Goal: Transaction & Acquisition: Purchase product/service

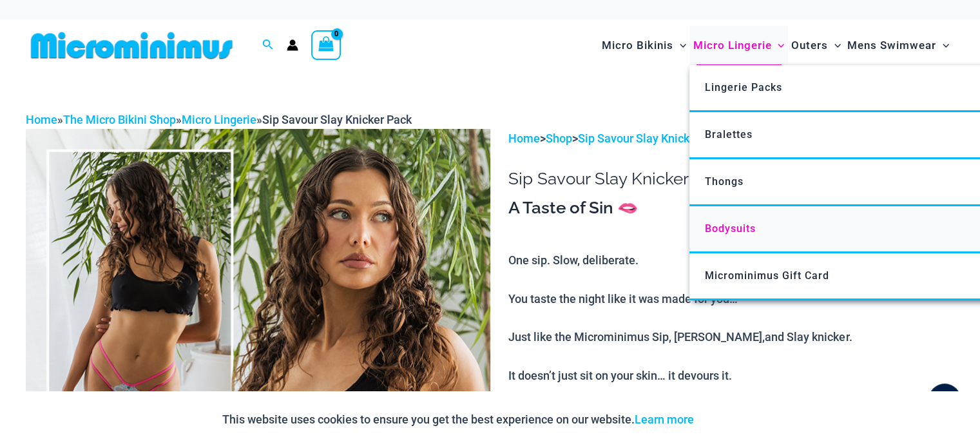
click at [725, 224] on span "Bodysuits" at bounding box center [730, 228] width 51 height 12
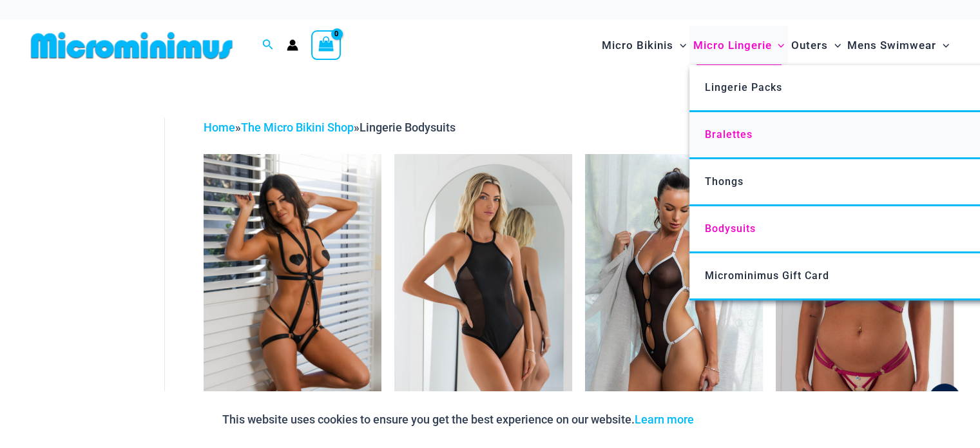
click at [719, 136] on span "Bralettes" at bounding box center [729, 134] width 48 height 12
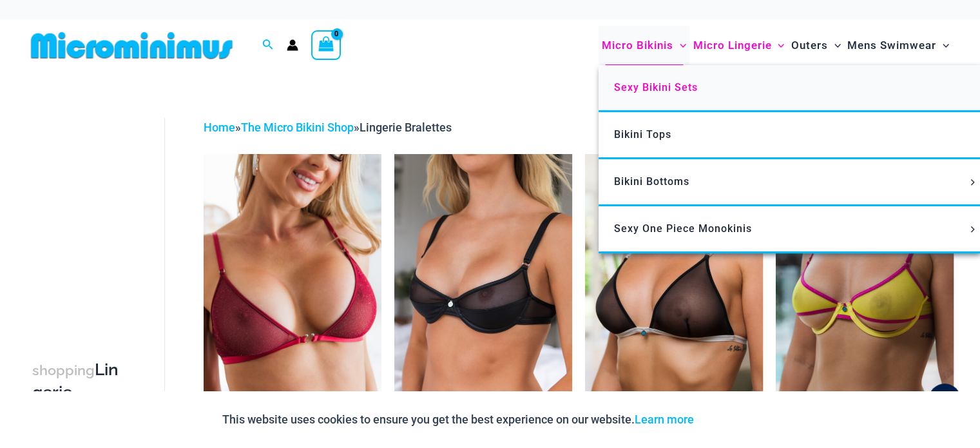
click at [638, 87] on span "Sexy Bikini Sets" at bounding box center [656, 87] width 84 height 12
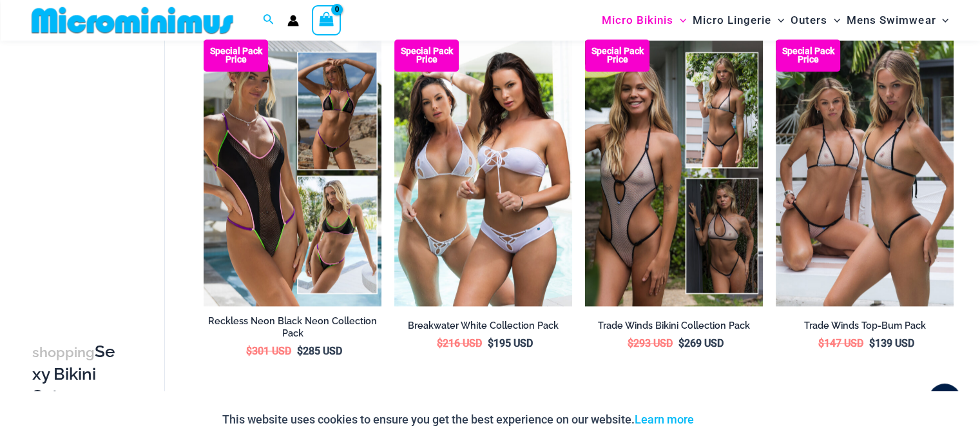
scroll to position [1548, 0]
click at [702, 393] on div "This website uses cookies to ensure you get the best experience on our website.…" at bounding box center [490, 419] width 980 height 57
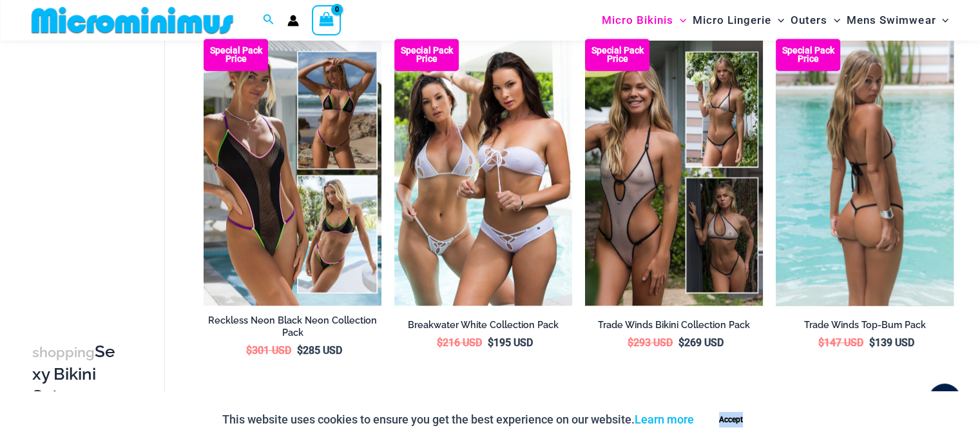
click at [894, 271] on img at bounding box center [864, 172] width 178 height 267
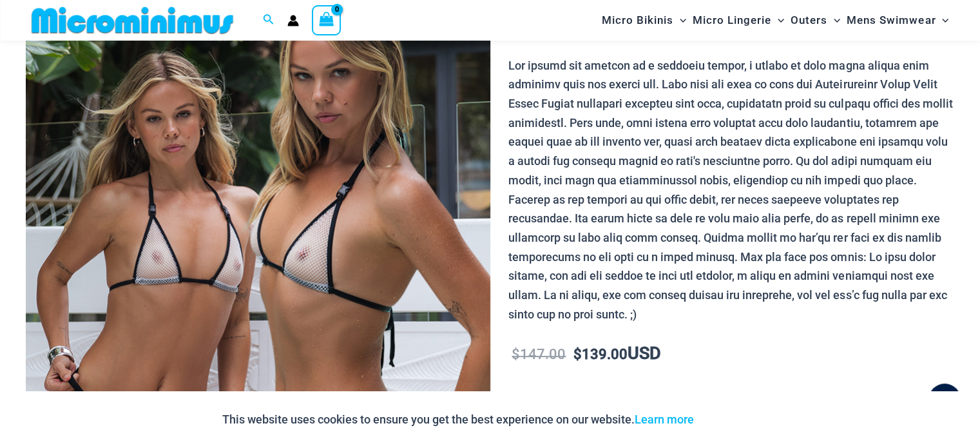
scroll to position [67, 0]
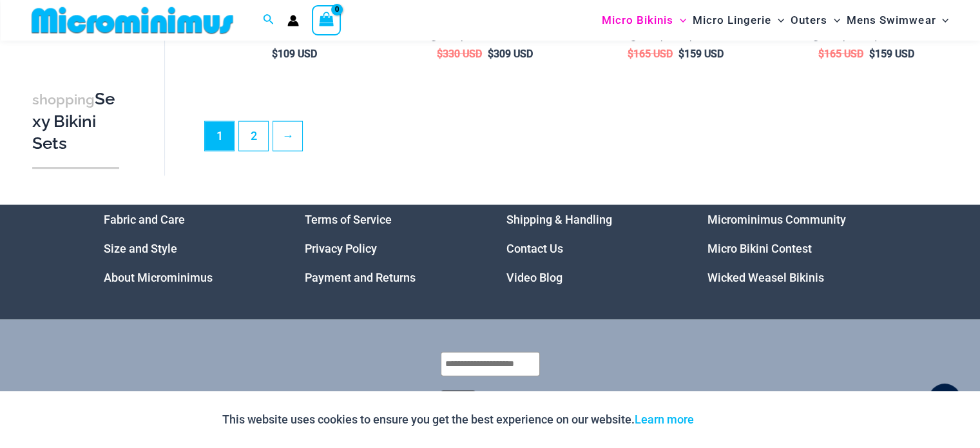
scroll to position [2966, 0]
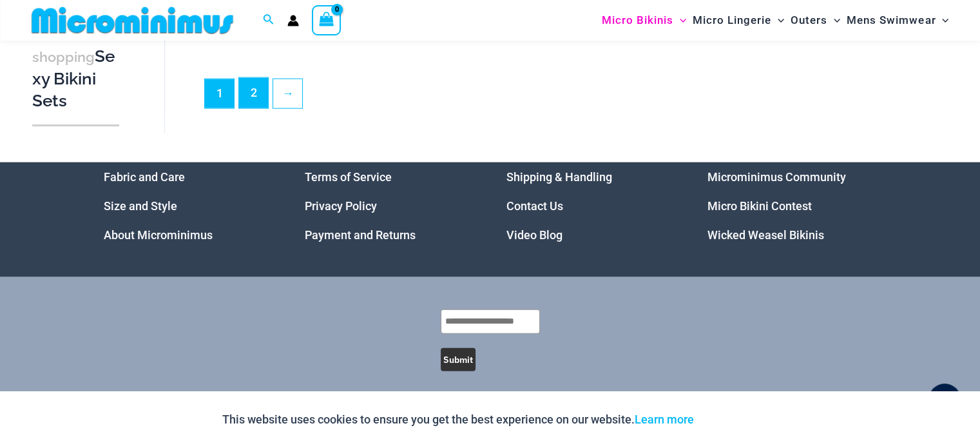
click at [256, 78] on link "2" at bounding box center [253, 93] width 29 height 30
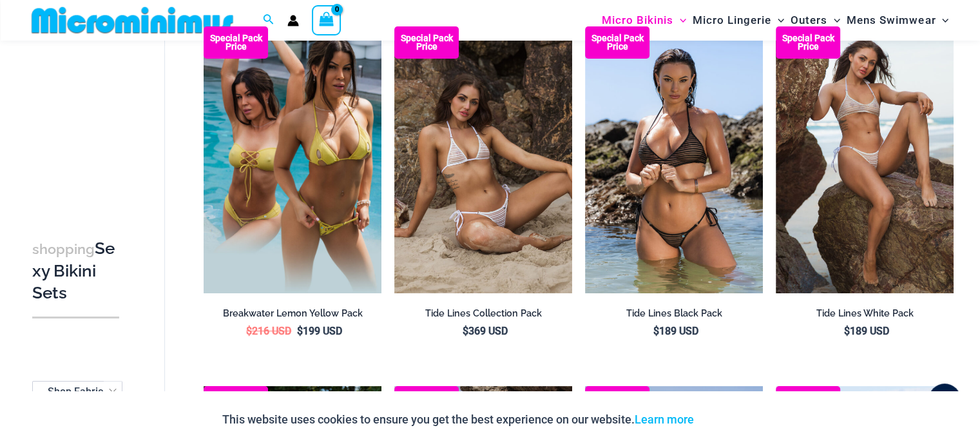
scroll to position [115, 0]
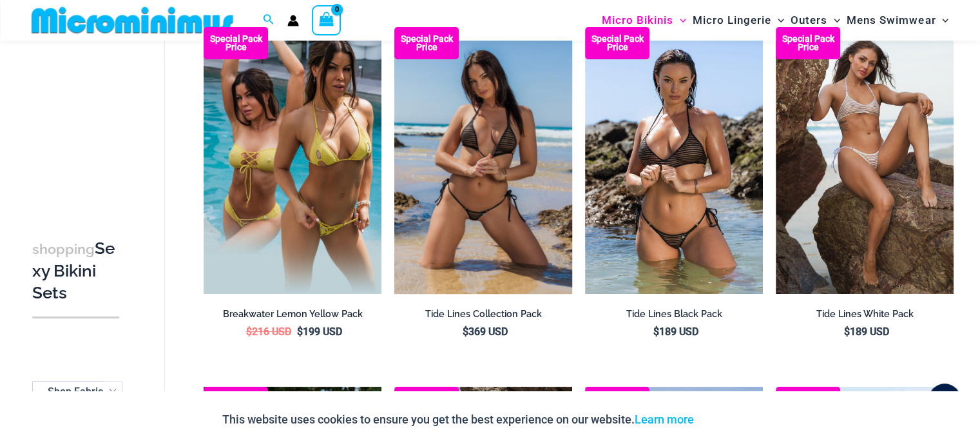
click at [480, 177] on img at bounding box center [483, 160] width 178 height 267
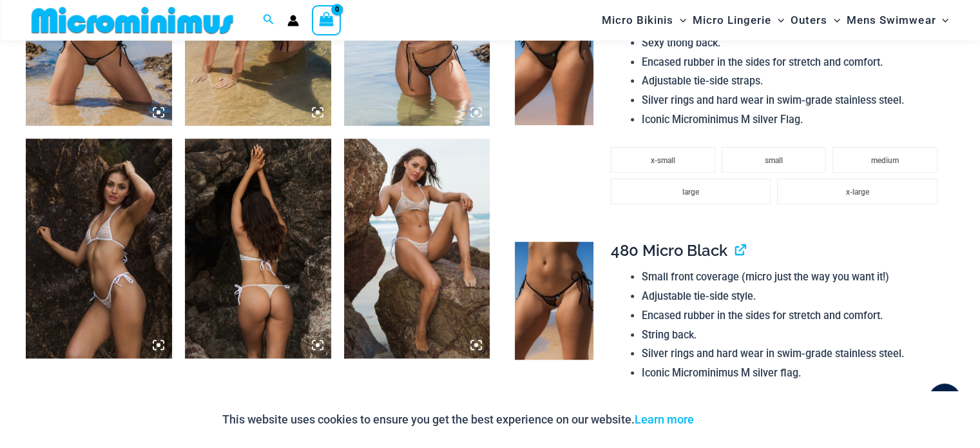
scroll to position [951, 0]
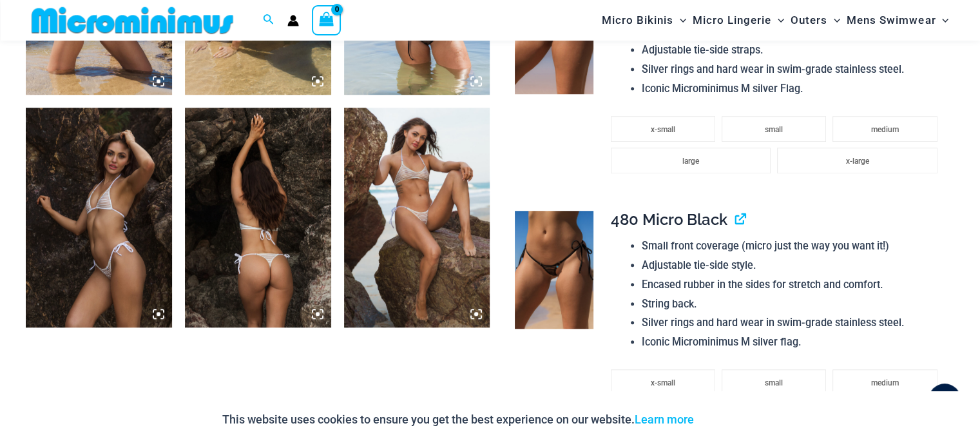
click at [445, 231] on img at bounding box center [417, 217] width 146 height 219
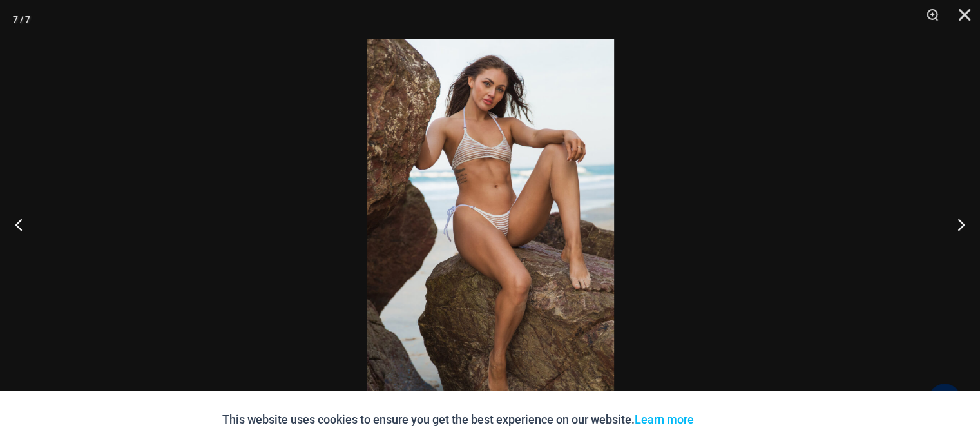
click at [504, 244] on img at bounding box center [489, 224] width 247 height 370
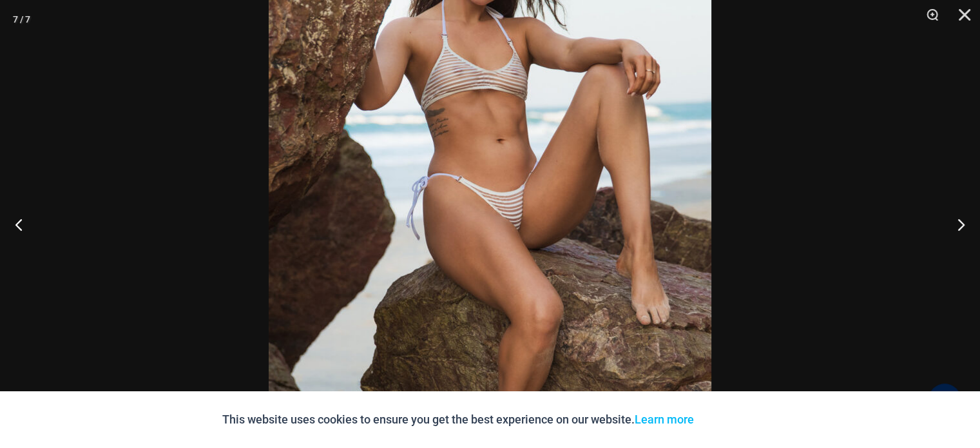
click at [696, 231] on img at bounding box center [490, 207] width 442 height 663
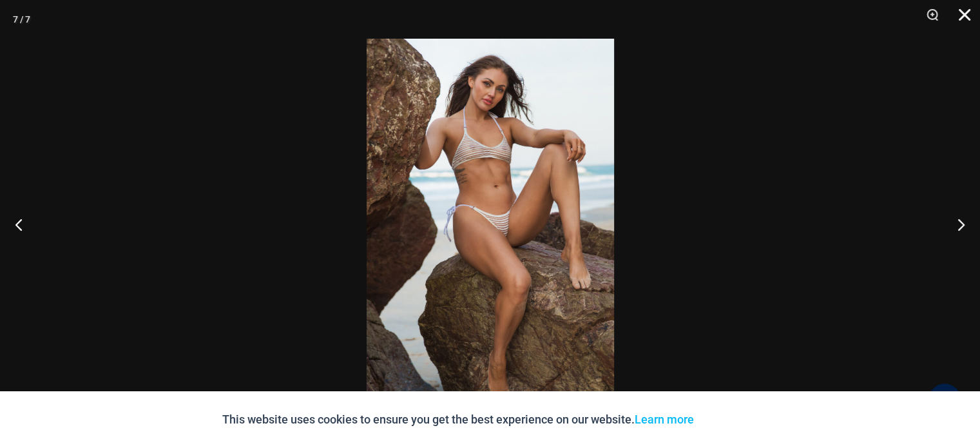
click at [966, 21] on button "Close" at bounding box center [960, 19] width 32 height 39
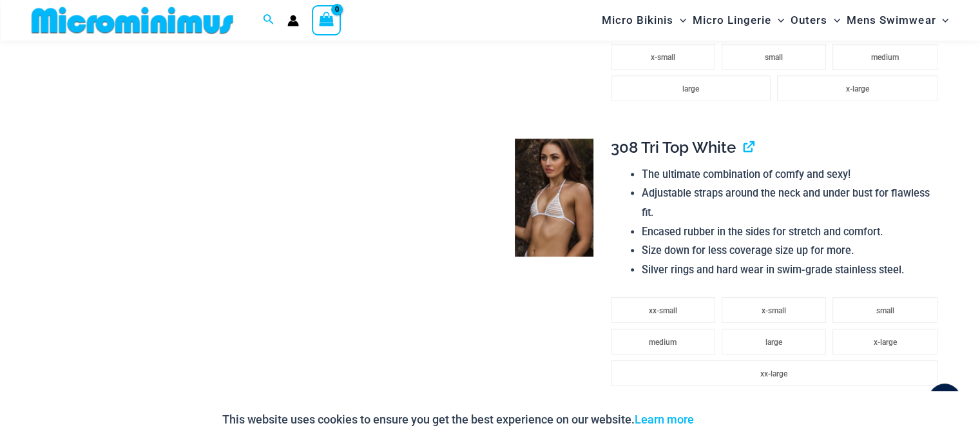
scroll to position [1275, 0]
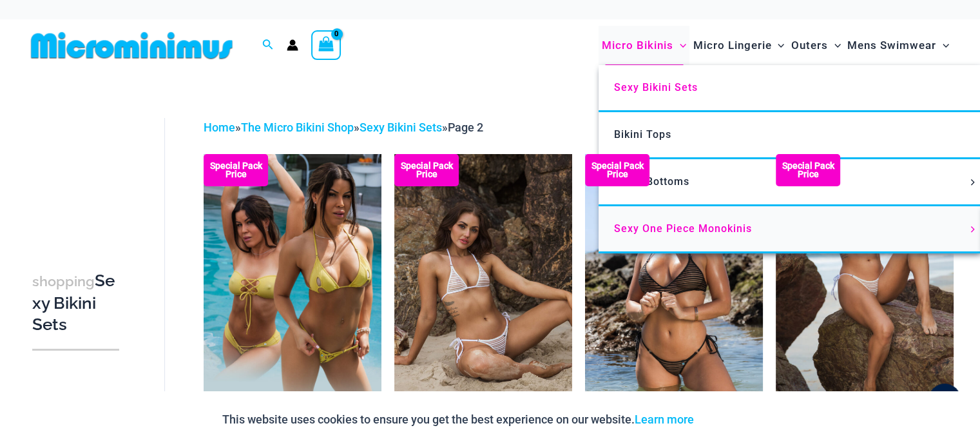
click at [692, 230] on span "Sexy One Piece Monokinis" at bounding box center [683, 228] width 138 height 12
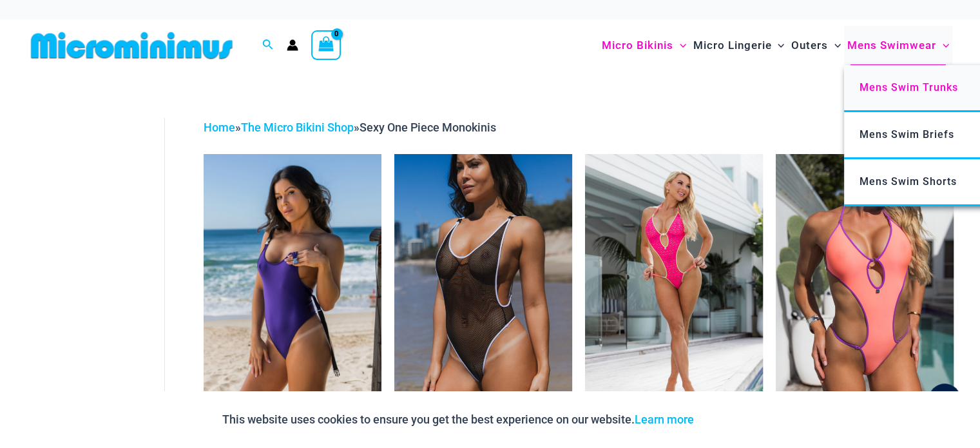
click at [880, 87] on span "Mens Swim Trunks" at bounding box center [908, 87] width 99 height 12
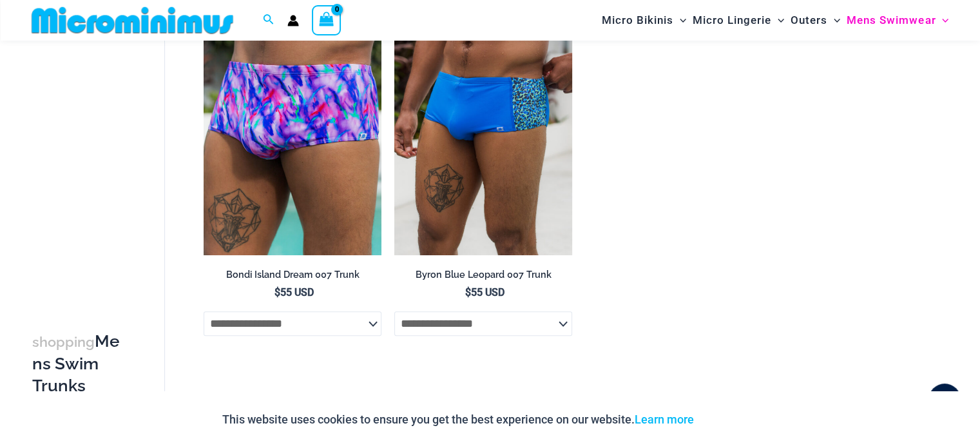
scroll to position [935, 0]
